Goal: Information Seeking & Learning: Learn about a topic

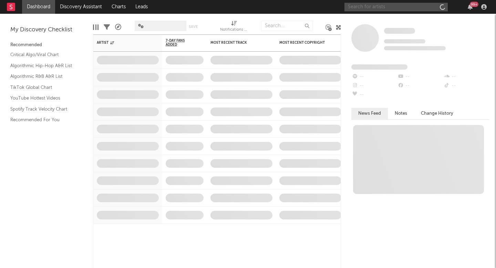
click at [400, 8] on input "text" at bounding box center [395, 7] width 103 height 9
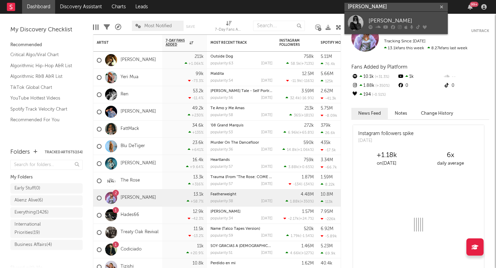
type input "[PERSON_NAME]"
click at [420, 18] on div "[PERSON_NAME]" at bounding box center [406, 21] width 76 height 8
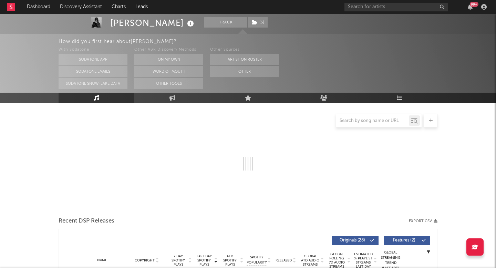
select select "6m"
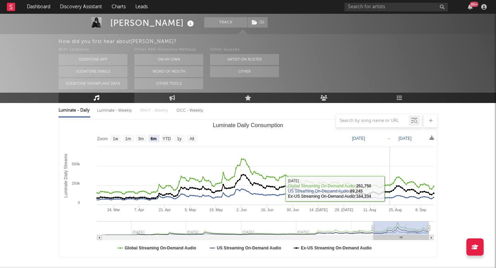
scroll to position [97, 0]
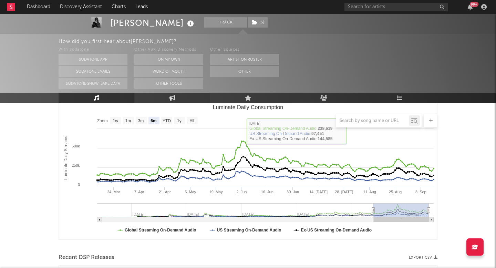
click at [173, 97] on icon at bounding box center [172, 98] width 6 height 6
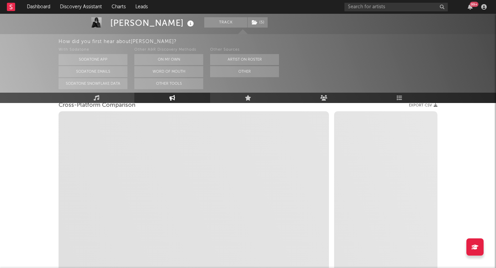
select select "1w"
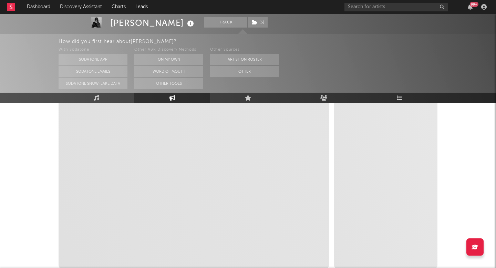
scroll to position [122, 0]
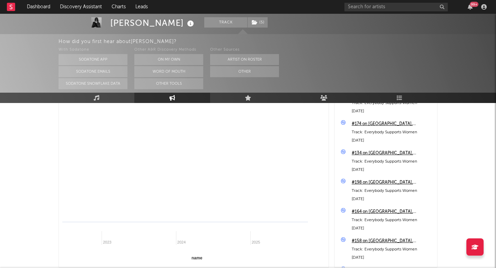
select select "1m"
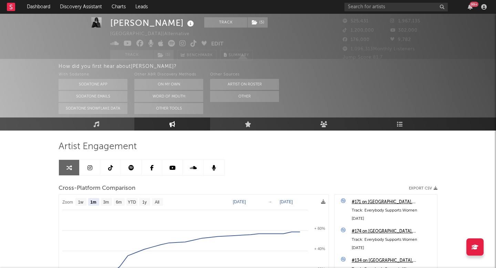
scroll to position [0, 0]
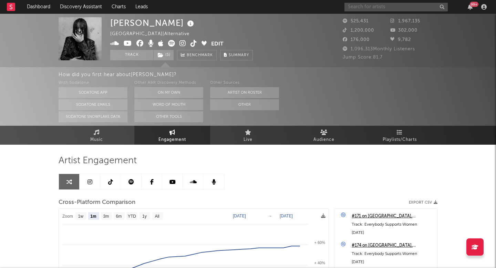
click at [388, 9] on input "text" at bounding box center [395, 7] width 103 height 9
type input "[PERSON_NAME] ill"
